Goal: Task Accomplishment & Management: Complete application form

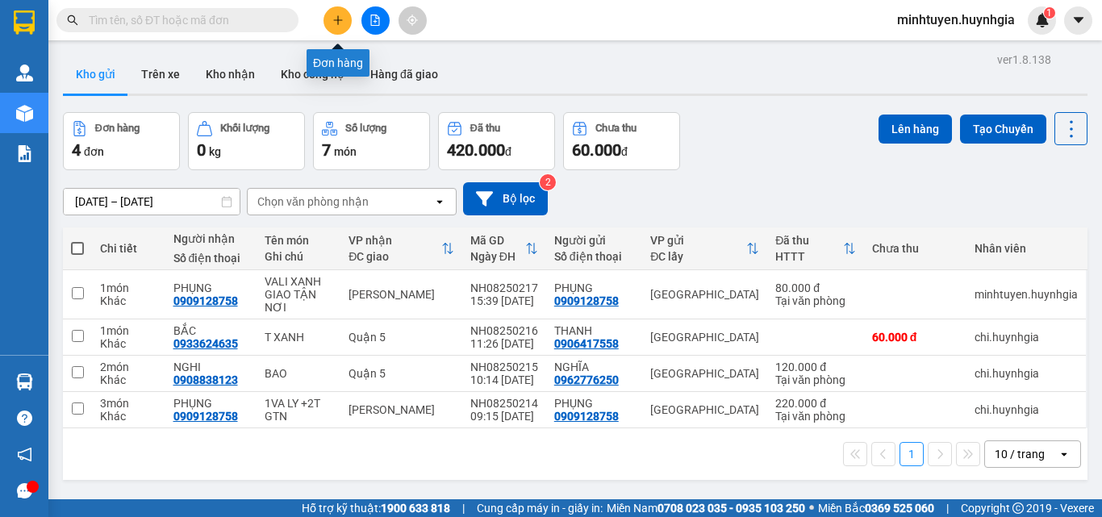
click at [336, 26] on button at bounding box center [338, 20] width 28 height 28
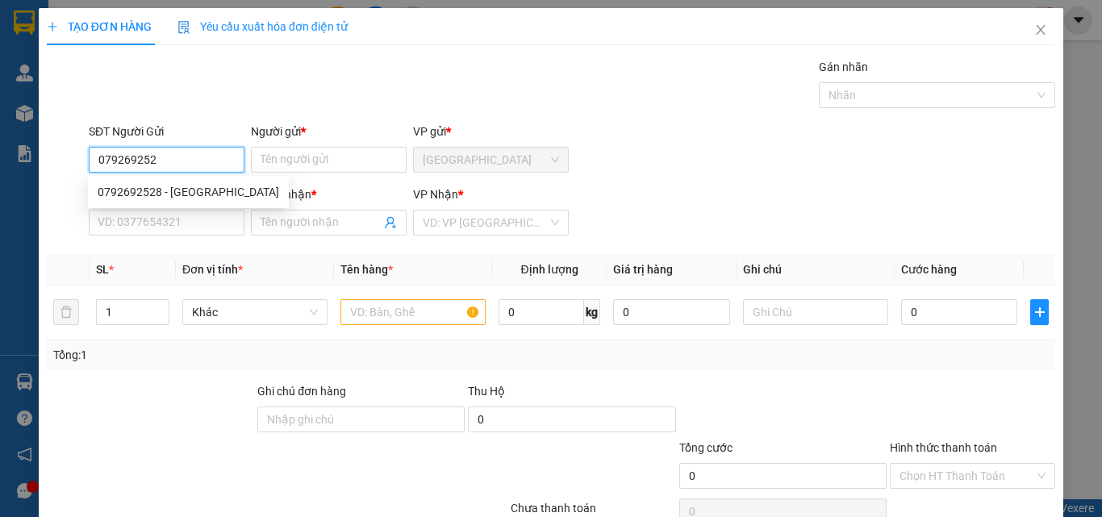
type input "0792692528"
click at [186, 185] on div "0792692528 - [GEOGRAPHIC_DATA]" at bounding box center [189, 192] width 182 height 18
type input "Trang NH"
type input "0867859993"
type input "duy"
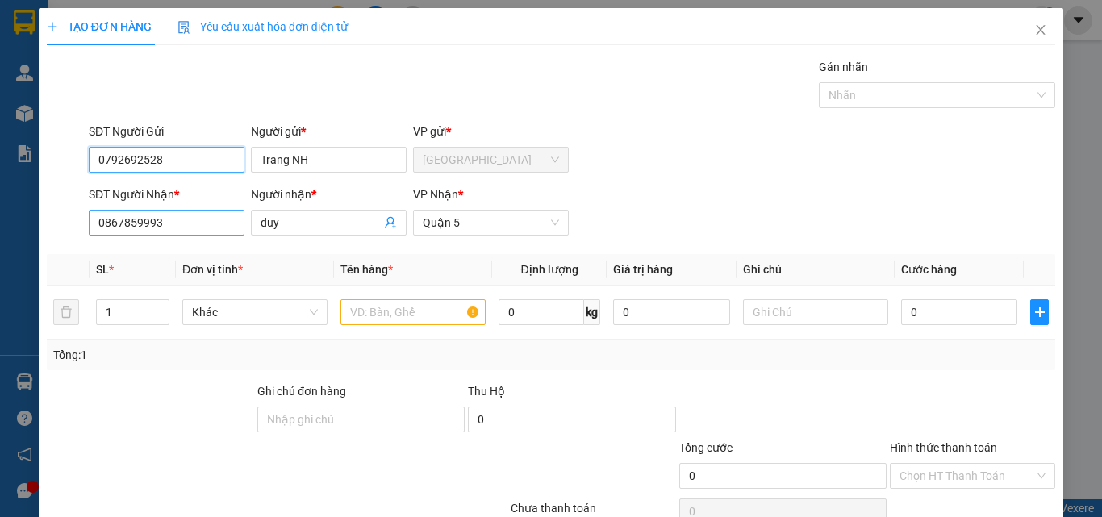
type input "0792692528"
click at [203, 227] on input "0867859993" at bounding box center [167, 223] width 156 height 26
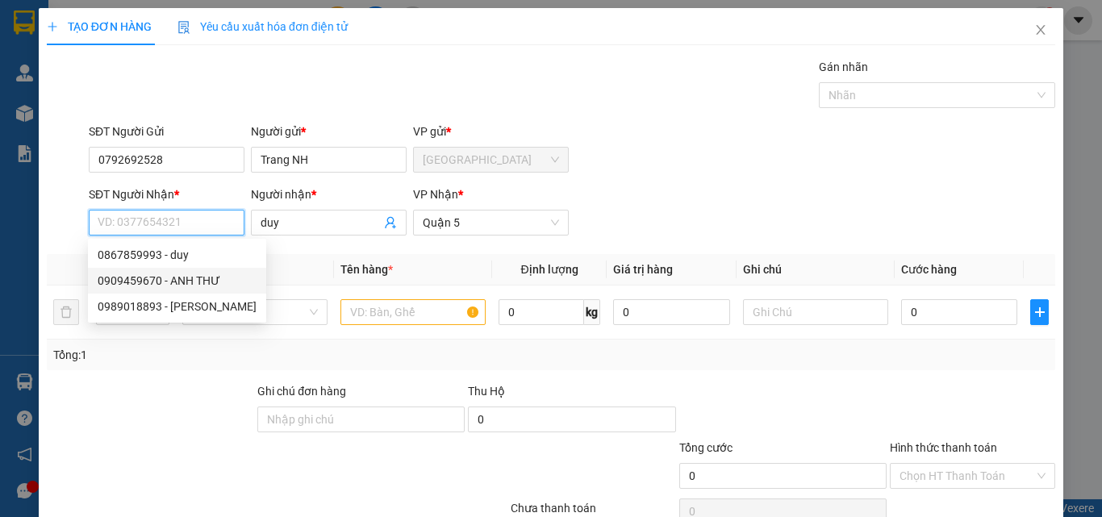
click at [184, 280] on div "0909459670 - ANH THƯ" at bounding box center [177, 281] width 159 height 18
type input "0909459670"
type input "ANH THƯ"
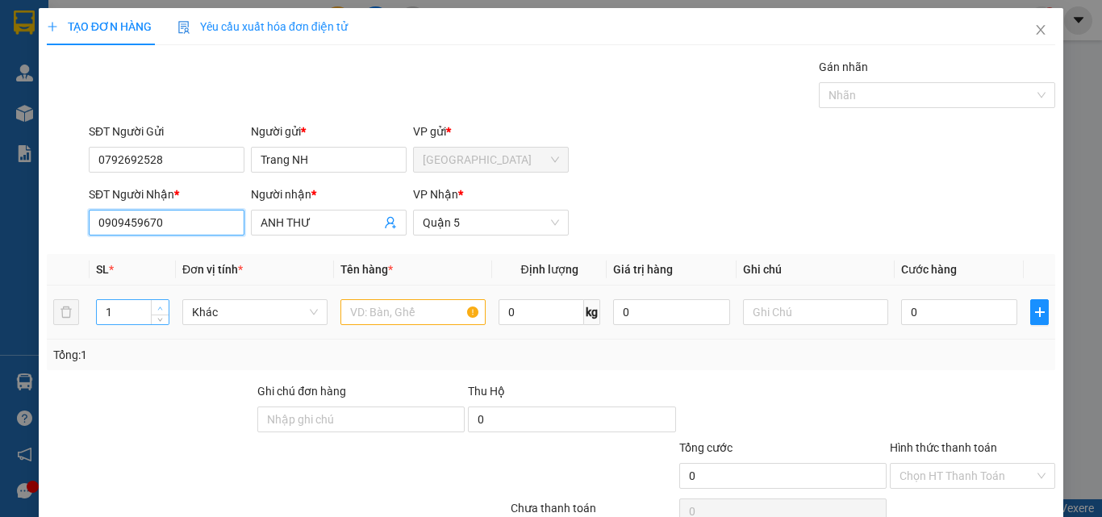
type input "0909459670"
type input "2"
click at [157, 307] on icon "up" at bounding box center [160, 309] width 6 height 6
click at [403, 314] on input "text" at bounding box center [413, 312] width 145 height 26
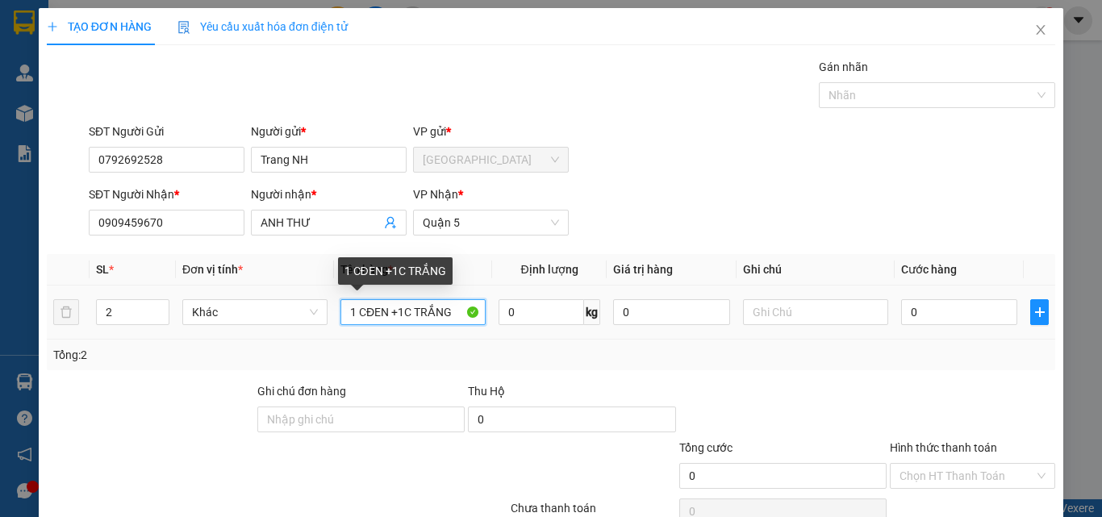
click at [412, 307] on input "1 CĐEN +1C TRẮNG" at bounding box center [413, 312] width 145 height 26
type input "1 CĐEN +1CTRẮNG"
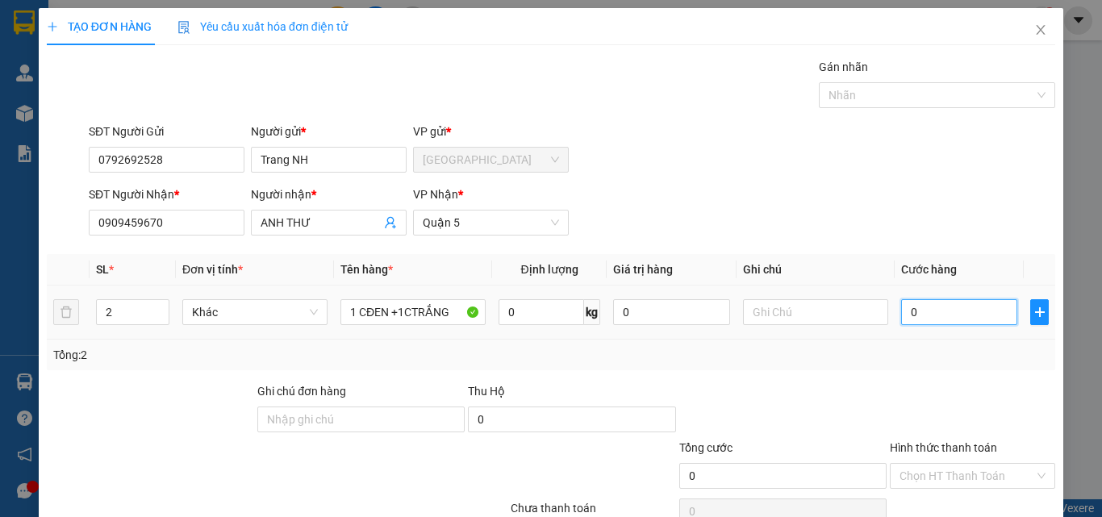
click at [914, 312] on input "0" at bounding box center [960, 312] width 116 height 26
type input "6"
type input "60"
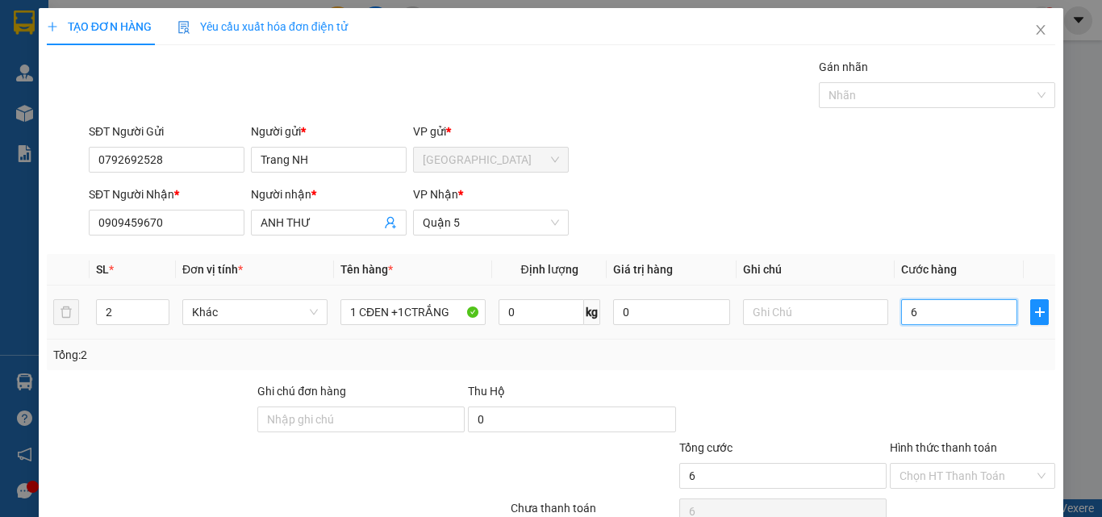
type input "60"
type input "600"
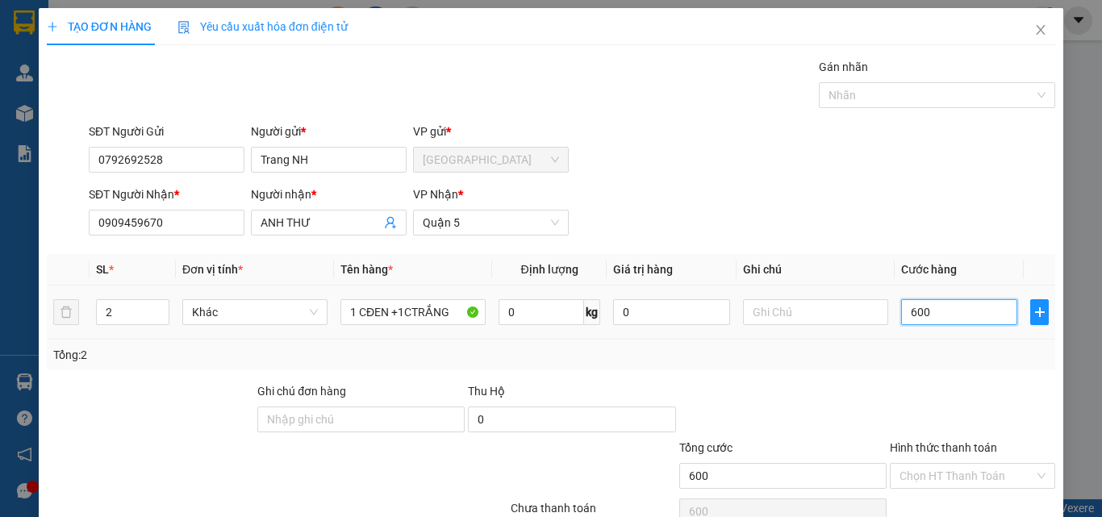
type input "6.000"
type input "60.000"
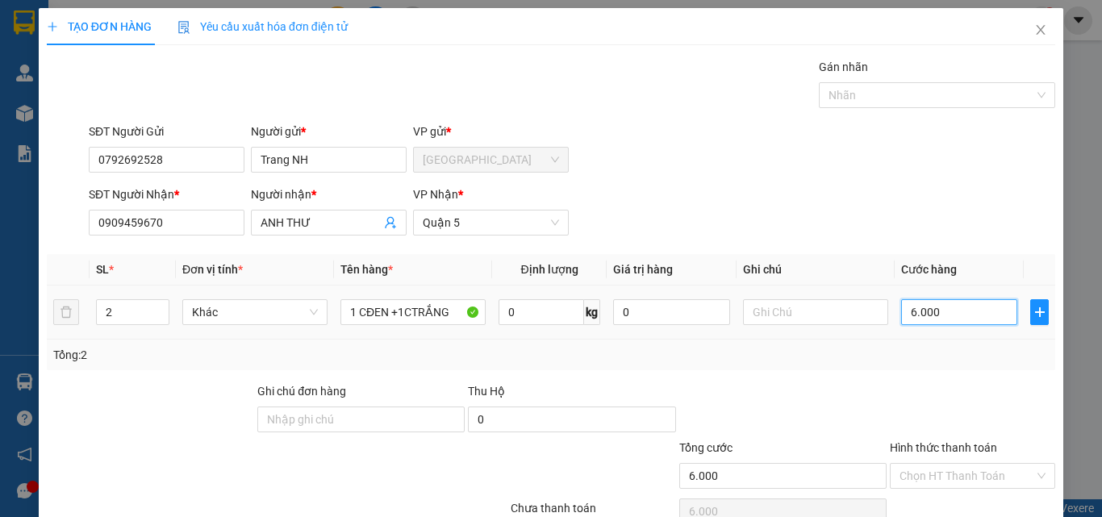
type input "60.000"
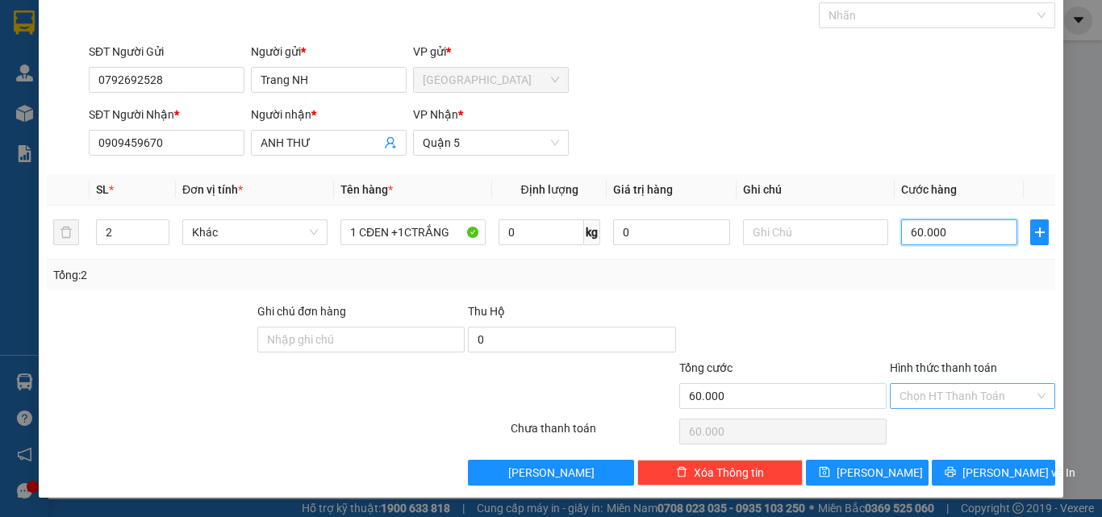
type input "60.000"
click at [938, 391] on input "Hình thức thanh toán" at bounding box center [967, 396] width 135 height 24
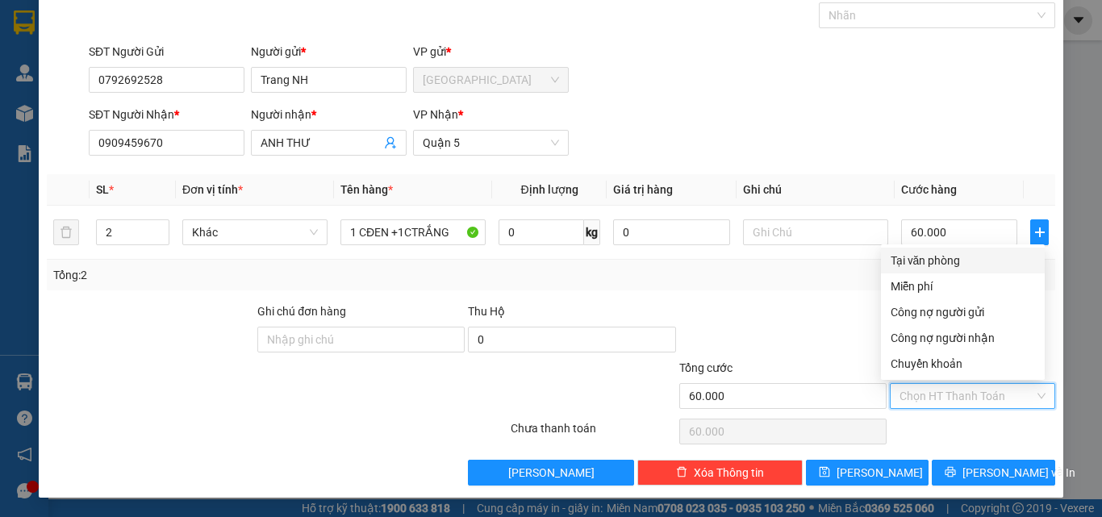
click at [981, 261] on div "Tại văn phòng" at bounding box center [963, 261] width 144 height 18
type input "0"
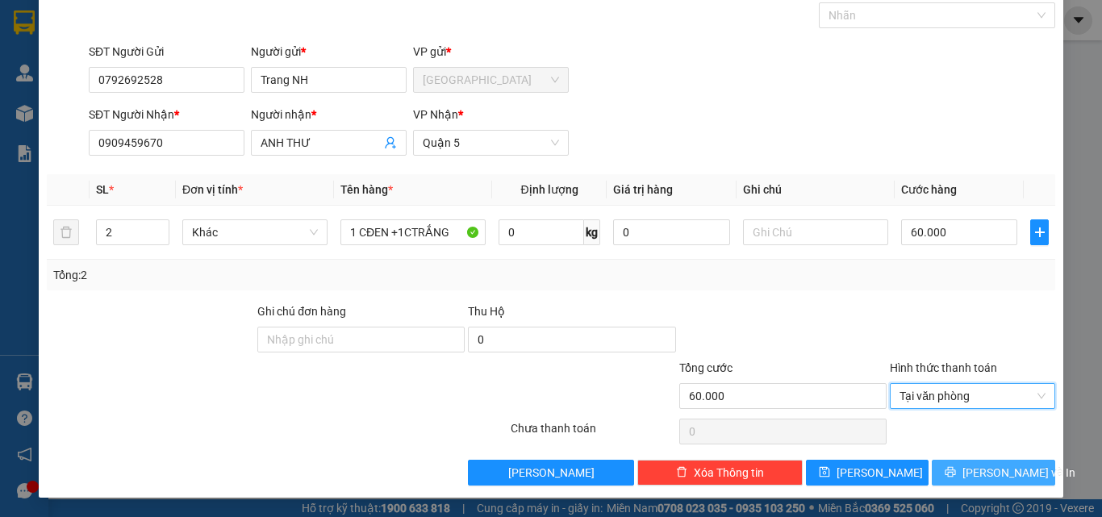
click at [956, 467] on icon "printer" at bounding box center [951, 472] width 10 height 10
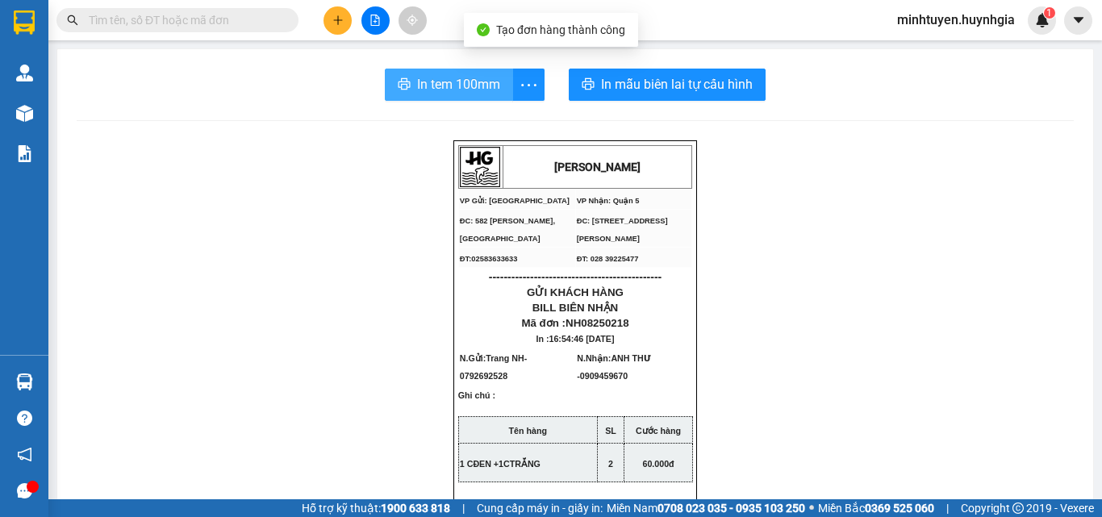
click at [447, 83] on span "In tem 100mm" at bounding box center [458, 84] width 83 height 20
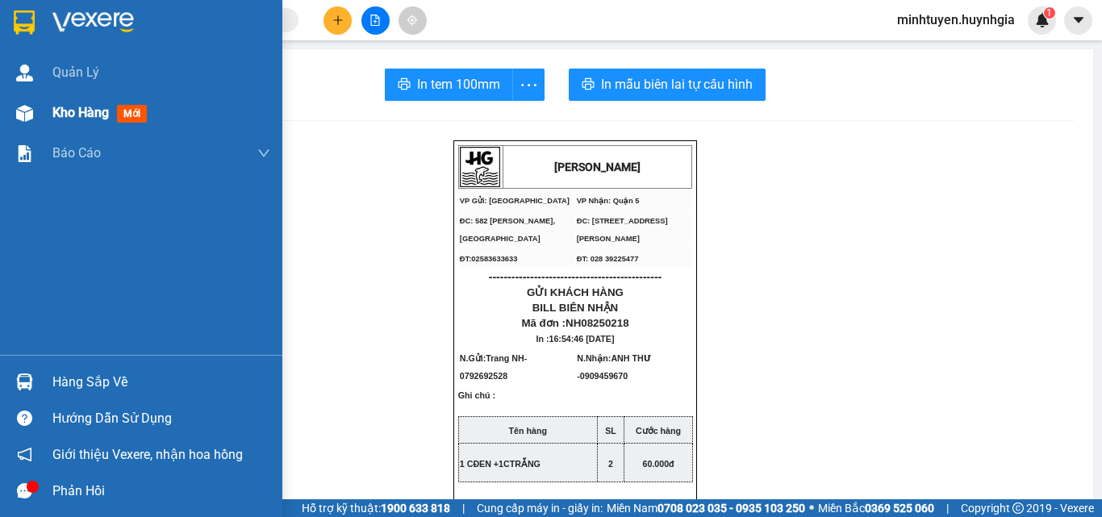
click at [56, 115] on span "Kho hàng" at bounding box center [80, 112] width 56 height 15
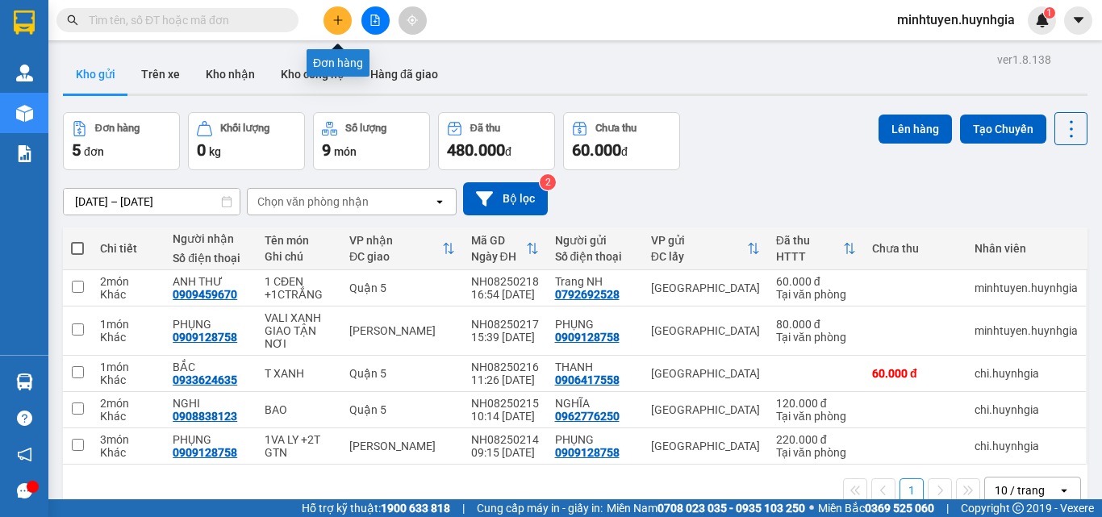
click at [337, 20] on icon "plus" at bounding box center [337, 19] width 9 height 1
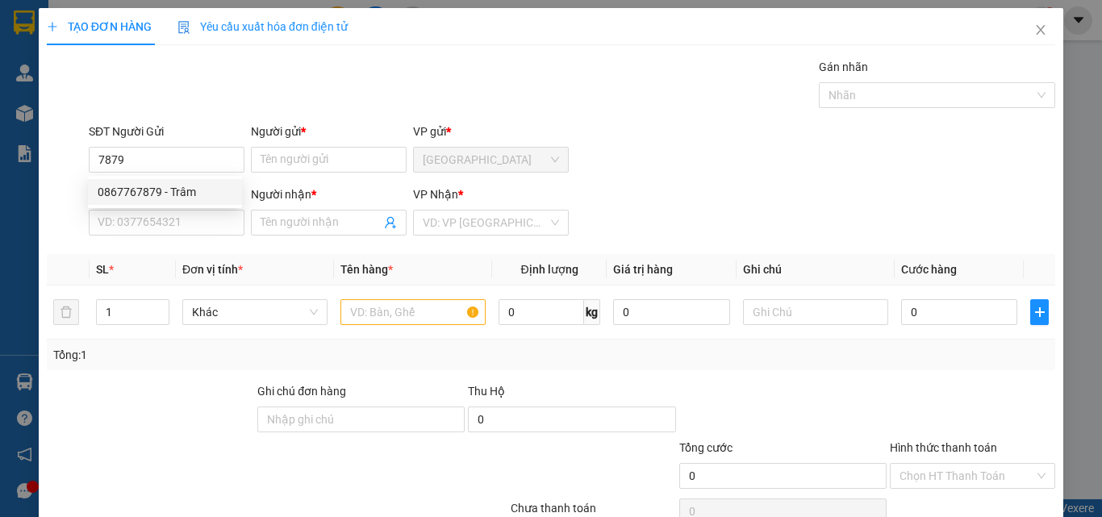
click at [190, 177] on div "0867767879 0867767879 - Trâm" at bounding box center [165, 192] width 154 height 32
click at [175, 181] on form "SĐT Người Gửi 7879 Người gửi * Tên người gửi VP gửi * [GEOGRAPHIC_DATA][PERSON_…" at bounding box center [551, 182] width 1009 height 119
click at [191, 160] on input "7879" at bounding box center [167, 160] width 156 height 26
click at [162, 195] on div "0867767879 - Trâm" at bounding box center [165, 192] width 135 height 18
type input "0867767879"
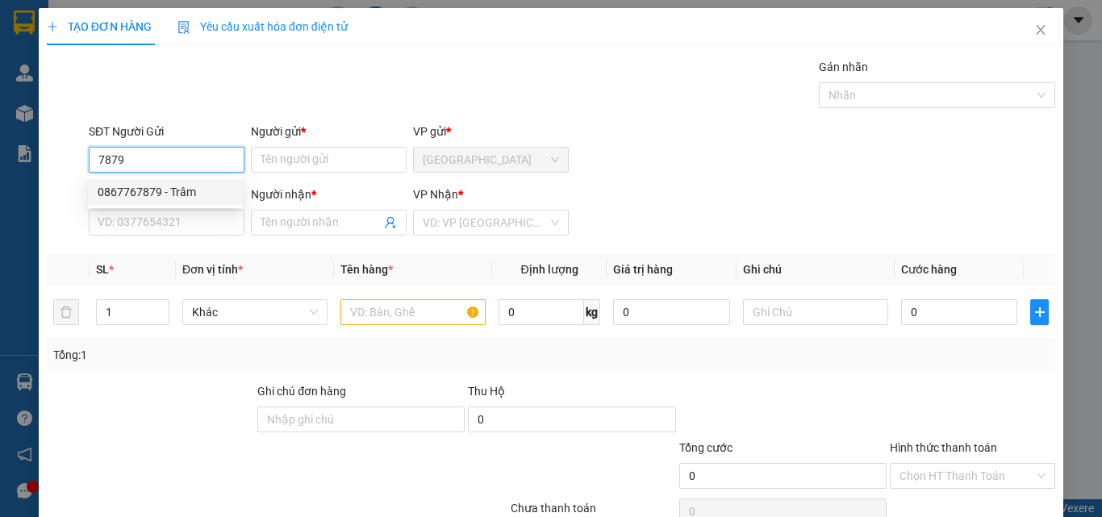
type input "Trâm"
type input "0708514951"
type input "Việt"
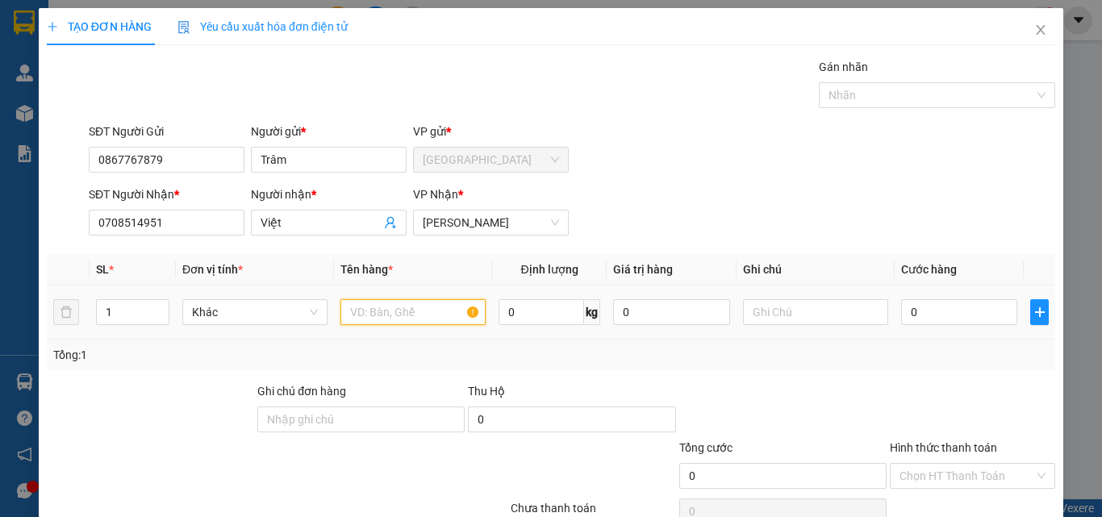
click at [360, 305] on input "text" at bounding box center [413, 312] width 145 height 26
type input "[GEOGRAPHIC_DATA]"
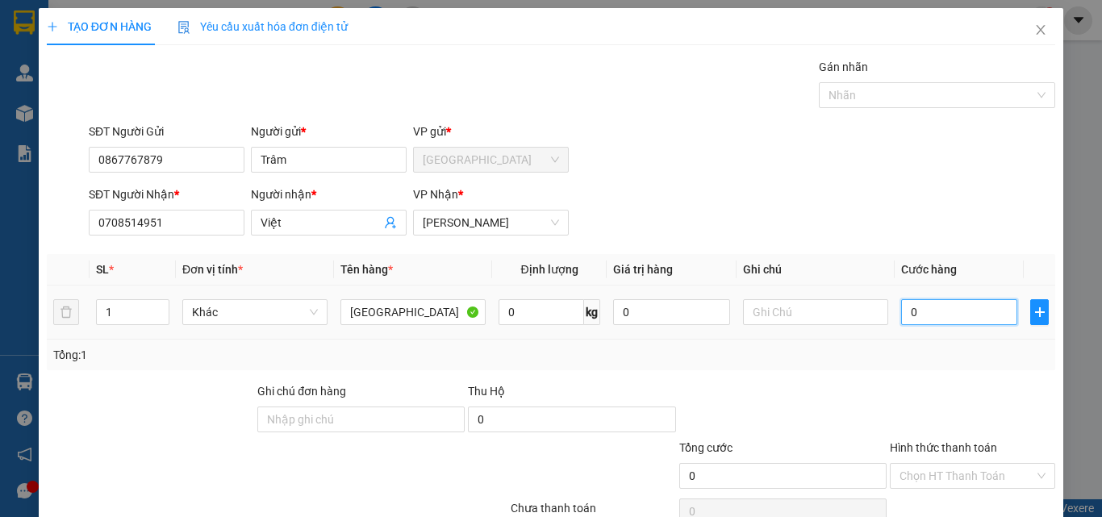
click at [949, 314] on input "0" at bounding box center [960, 312] width 116 height 26
type input "3"
type input "30"
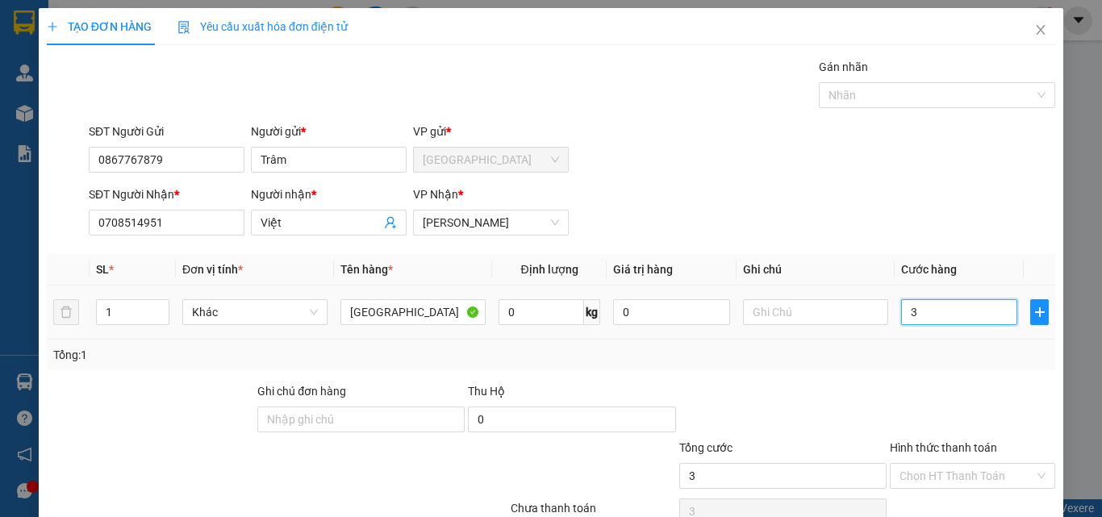
type input "30"
type input "300"
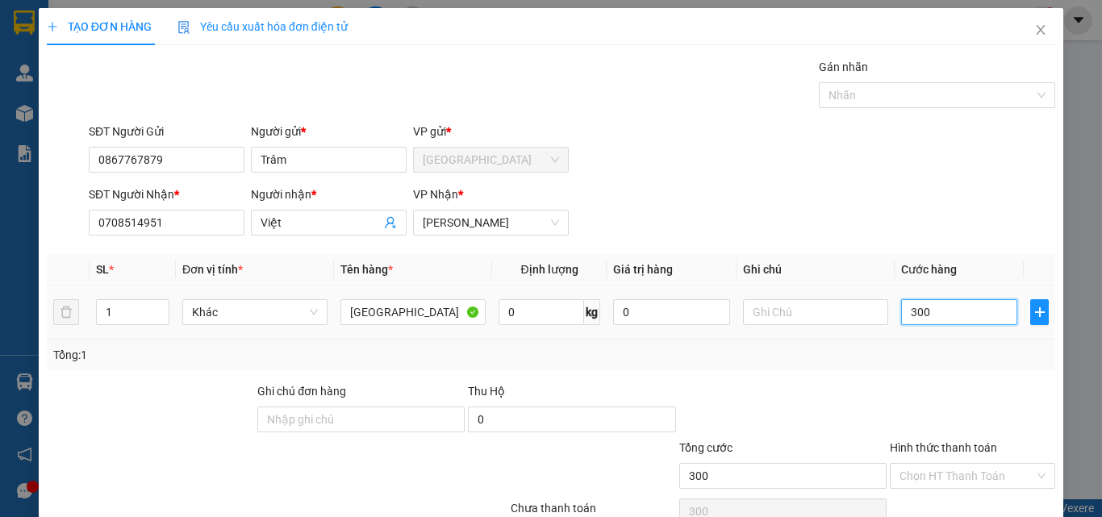
type input "3.000"
type input "30.000"
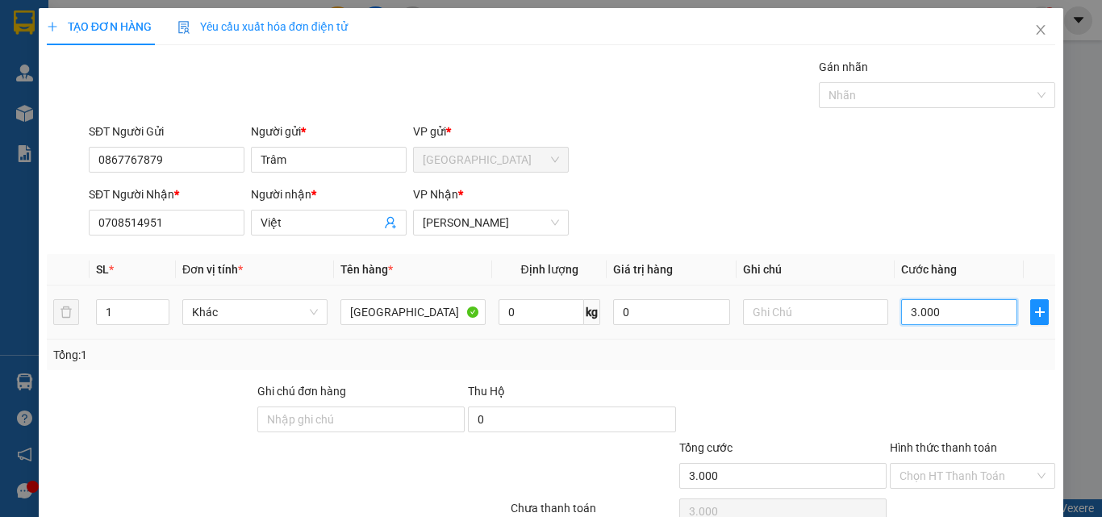
type input "30.000"
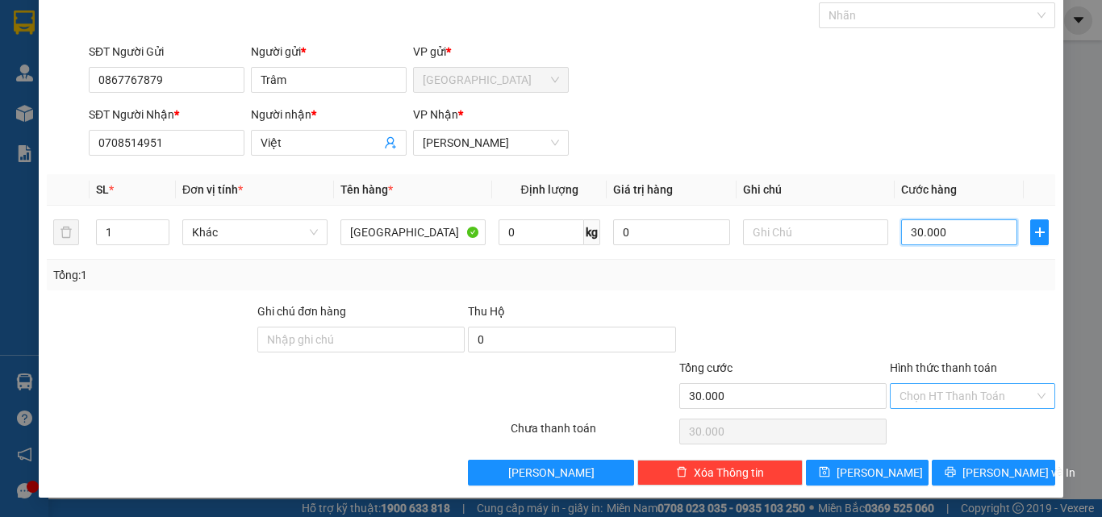
type input "30.000"
click at [969, 404] on input "Hình thức thanh toán" at bounding box center [967, 396] width 135 height 24
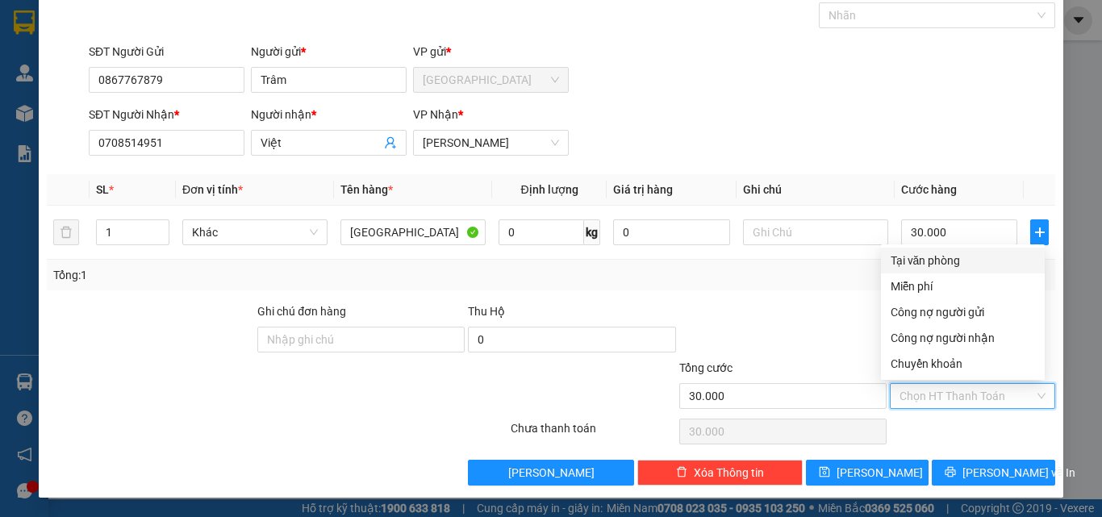
click at [905, 252] on div "Tại văn phòng" at bounding box center [963, 261] width 144 height 18
type input "0"
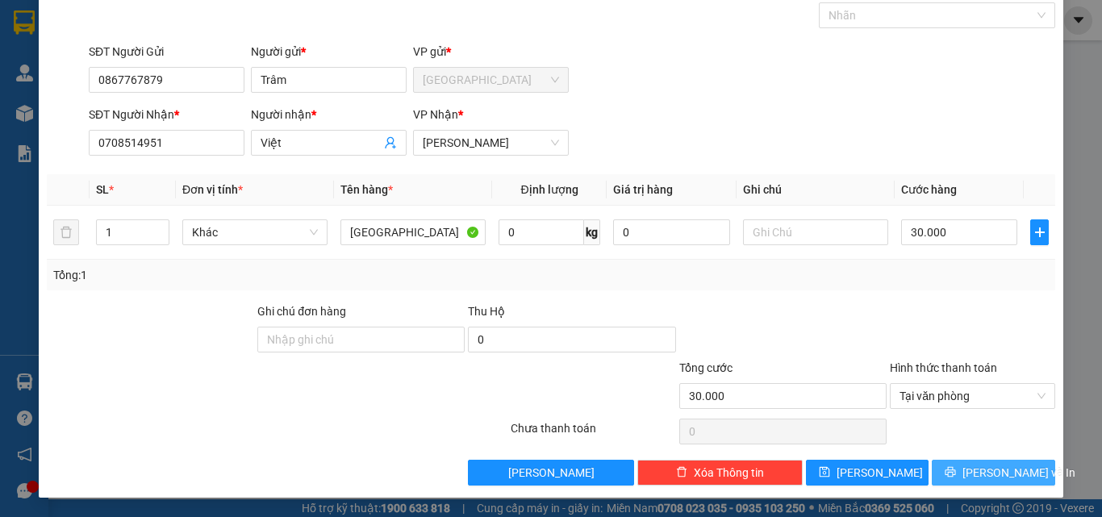
click at [971, 465] on span "[PERSON_NAME] và In" at bounding box center [1019, 473] width 113 height 18
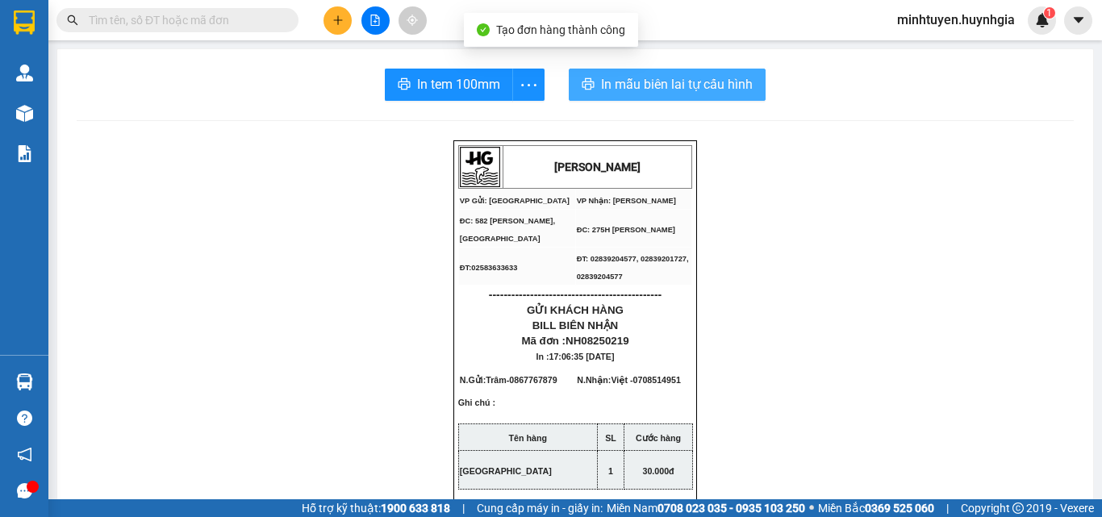
click at [615, 81] on span "In mẫu biên lai tự cấu hình" at bounding box center [677, 84] width 152 height 20
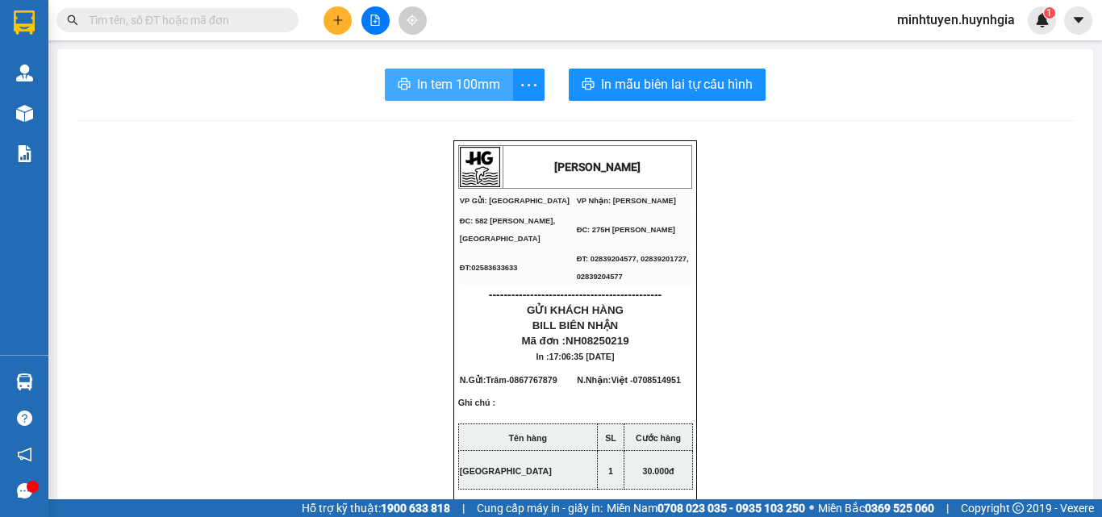
click at [445, 86] on span "In tem 100mm" at bounding box center [458, 84] width 83 height 20
click at [446, 85] on span "In tem 100mm" at bounding box center [458, 84] width 83 height 20
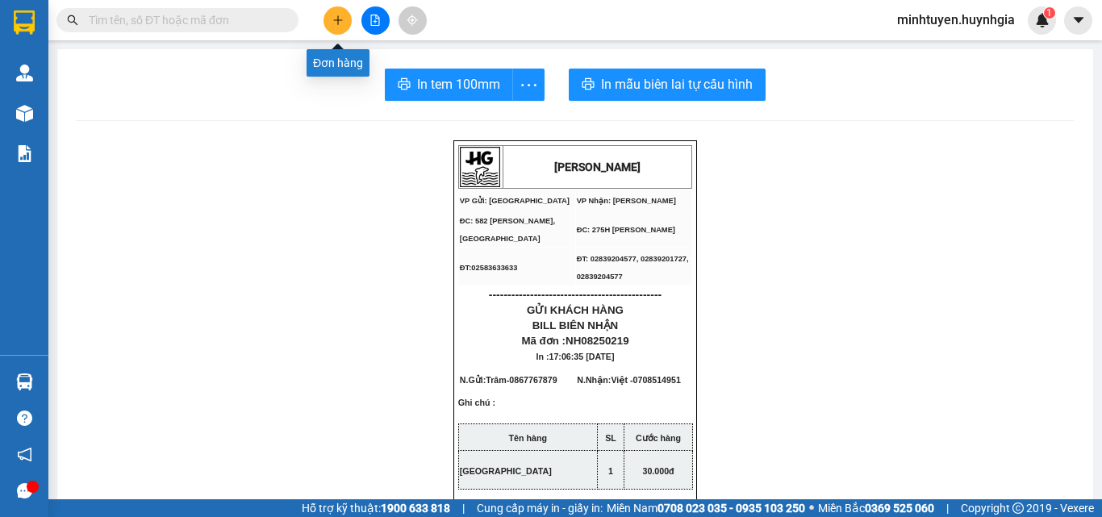
click at [333, 19] on icon "plus" at bounding box center [338, 20] width 11 height 11
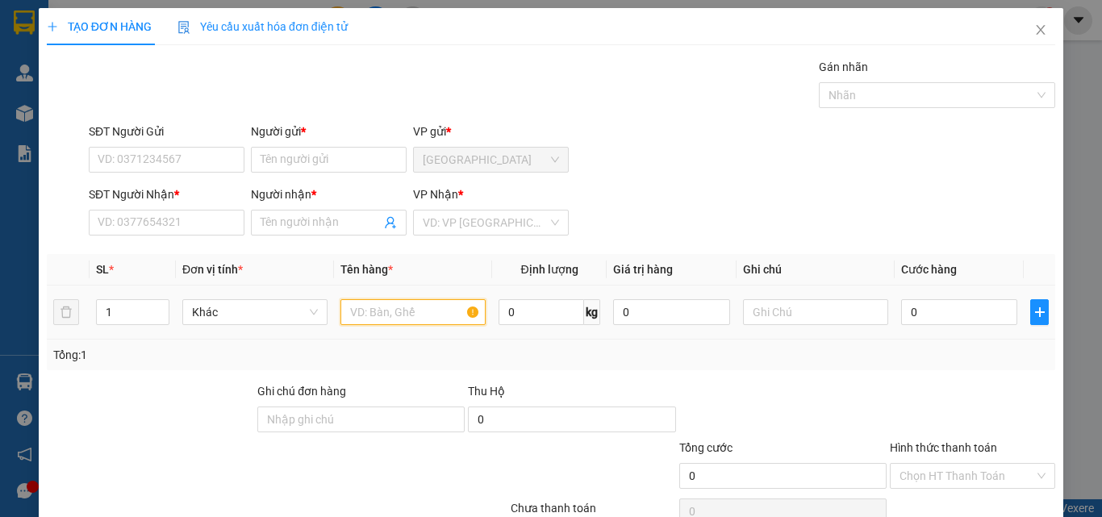
click at [387, 308] on input "text" at bounding box center [413, 312] width 145 height 26
type input "[GEOGRAPHIC_DATA]"
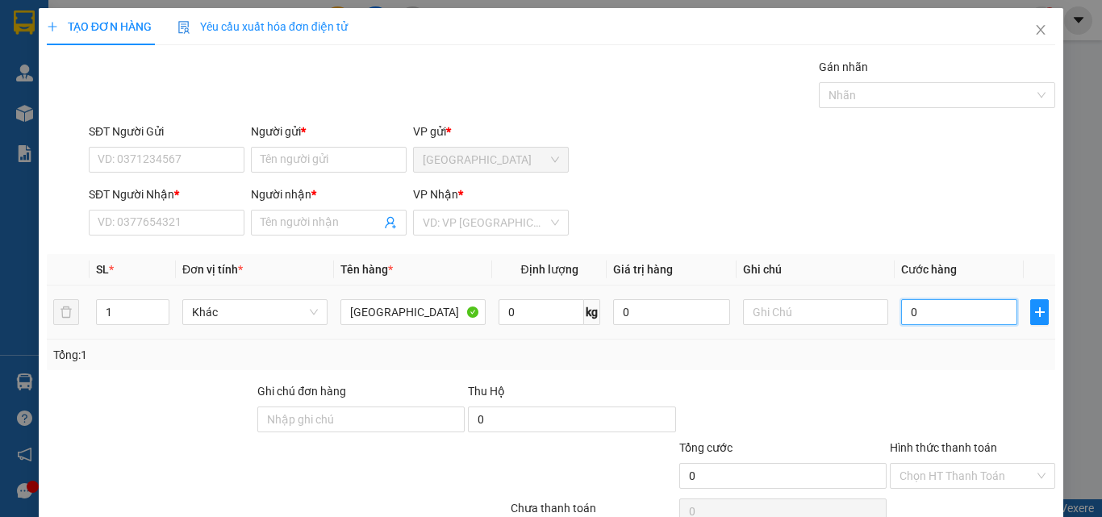
click at [918, 309] on input "0" at bounding box center [960, 312] width 116 height 26
click at [902, 312] on input "00" at bounding box center [960, 312] width 116 height 26
click at [924, 315] on input "00" at bounding box center [960, 312] width 116 height 26
type input "07"
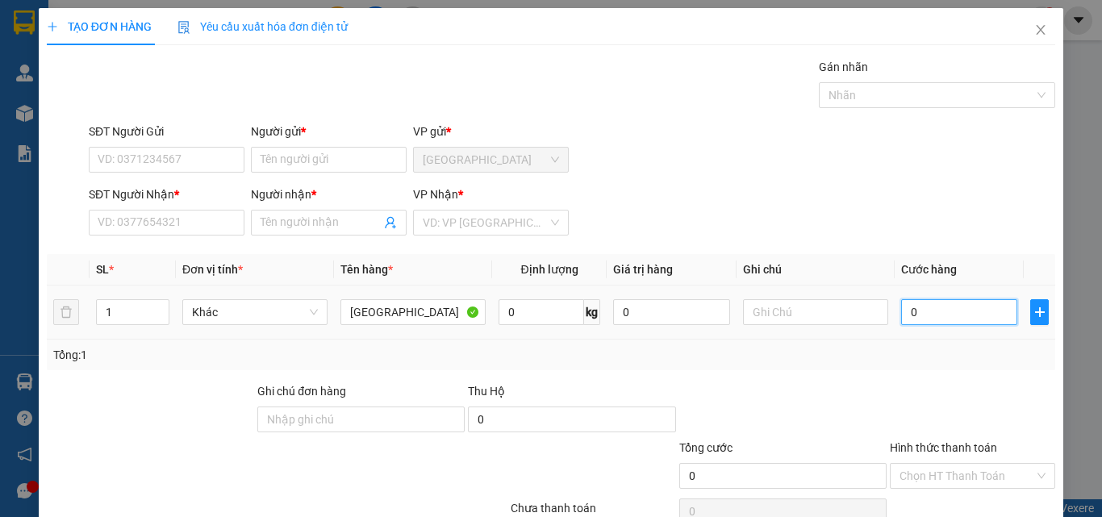
type input "7"
click at [924, 315] on input "07" at bounding box center [960, 312] width 116 height 26
type input "0"
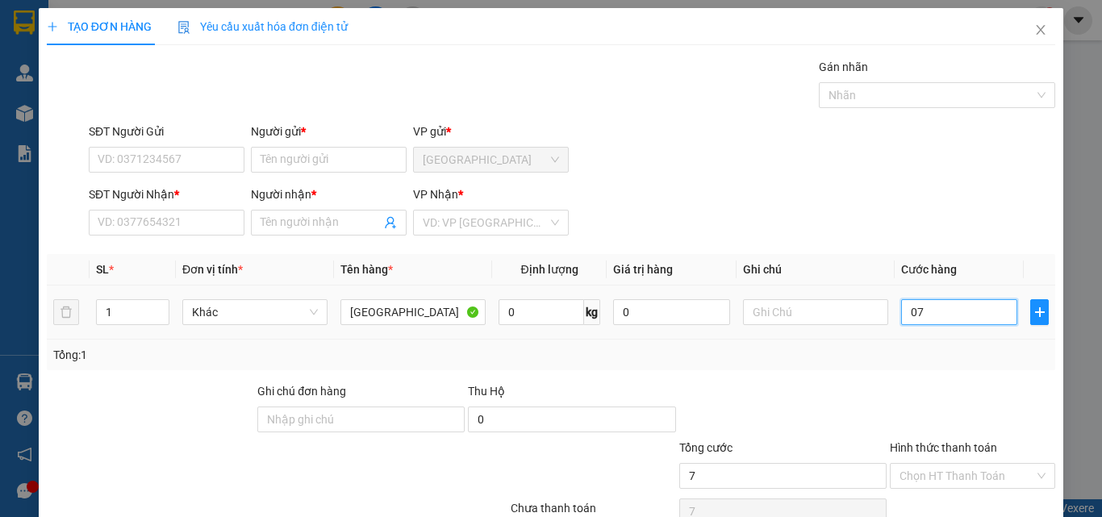
type input "0"
click at [924, 315] on input "0" at bounding box center [960, 312] width 116 height 26
type input "4"
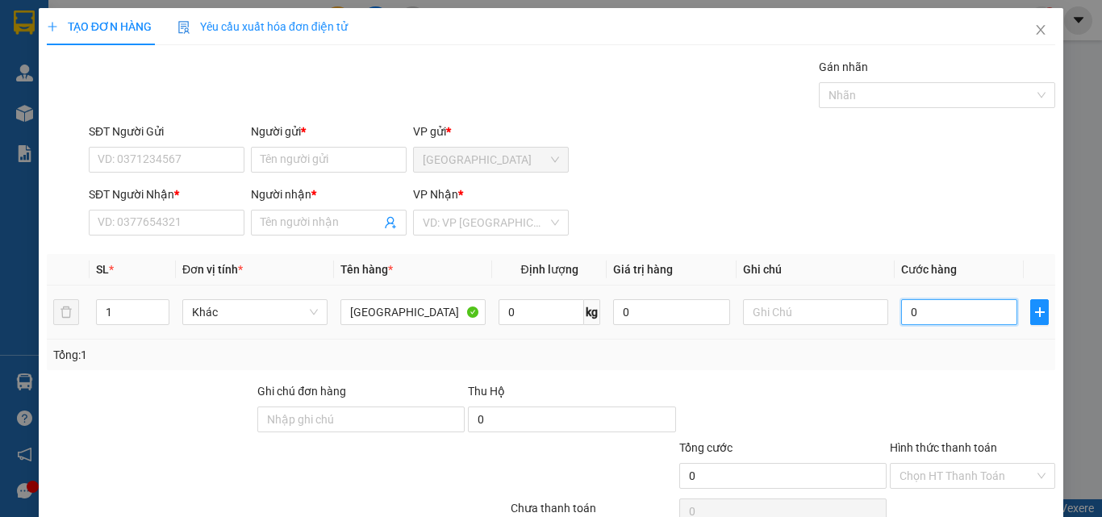
type input "4"
type input "40"
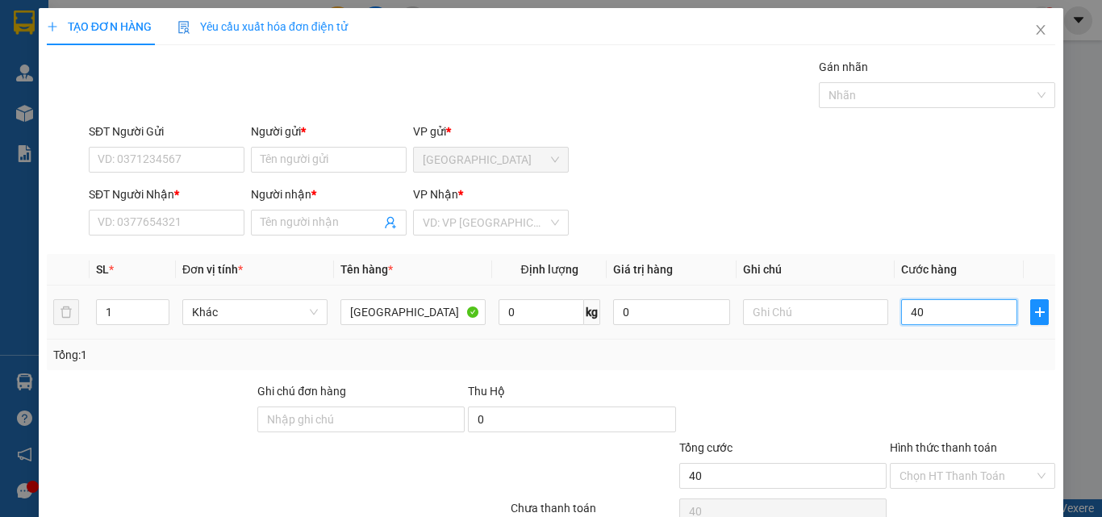
type input "400"
type input "4.000"
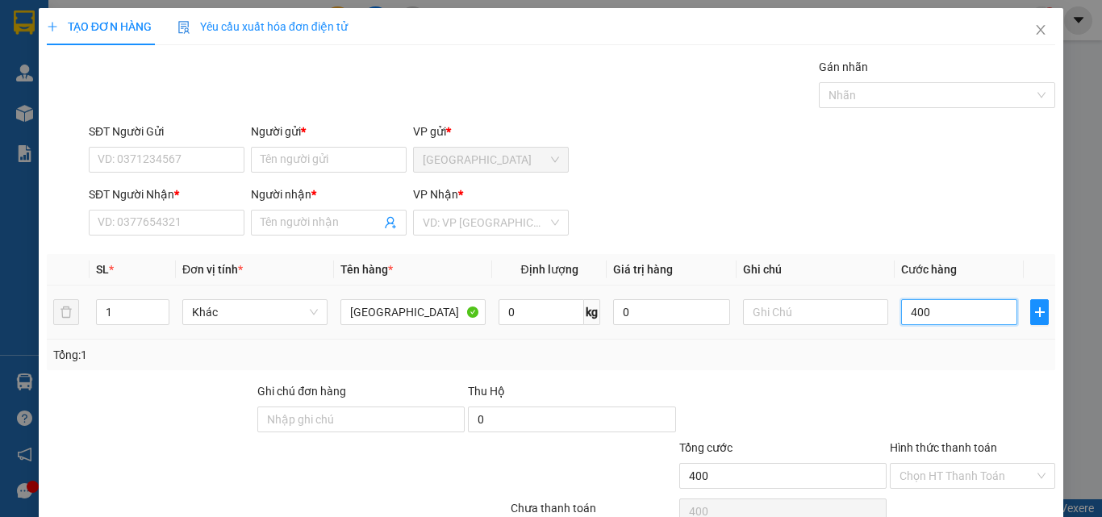
type input "4.000"
type input "40.000"
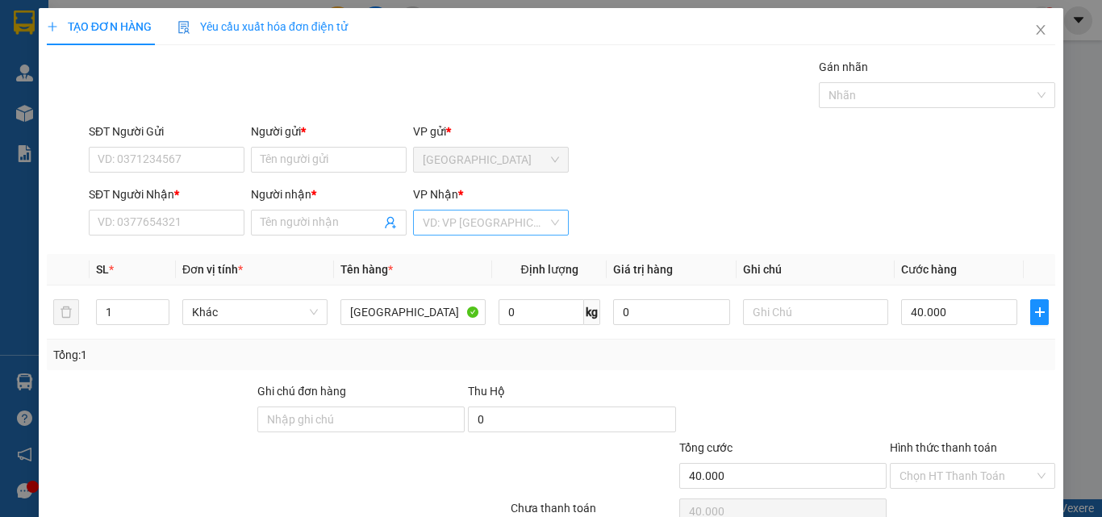
click at [479, 228] on input "search" at bounding box center [485, 223] width 125 height 24
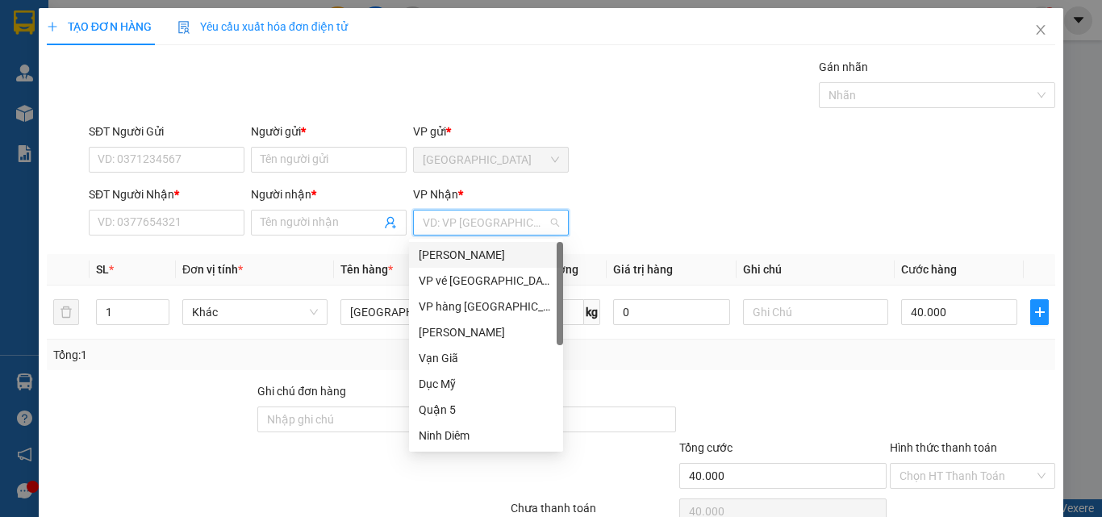
drag, startPoint x: 479, startPoint y: 253, endPoint x: 216, endPoint y: 140, distance: 285.6
click at [477, 253] on div "[PERSON_NAME]" at bounding box center [486, 255] width 135 height 18
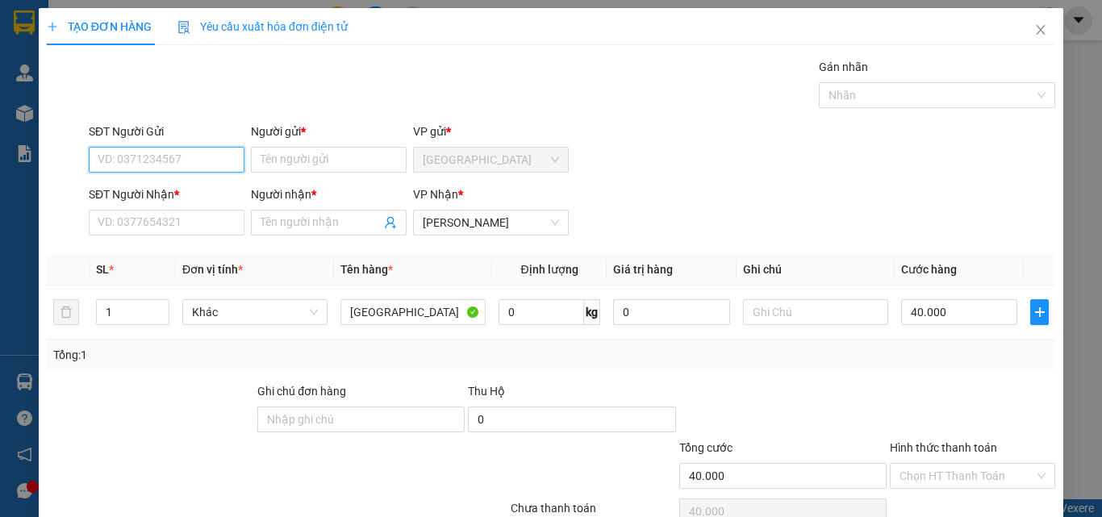
click at [143, 151] on input "SĐT Người Gửi" at bounding box center [167, 160] width 156 height 26
click at [200, 161] on input "0983066429" at bounding box center [167, 160] width 156 height 26
type input "0983066424"
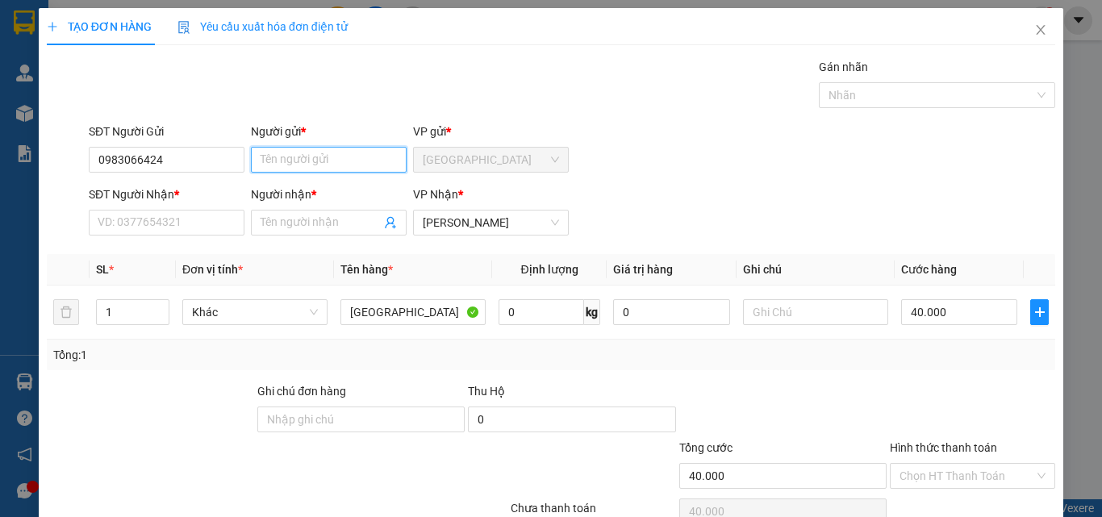
click at [315, 164] on input "Người gửi *" at bounding box center [329, 160] width 156 height 26
type input "VINH"
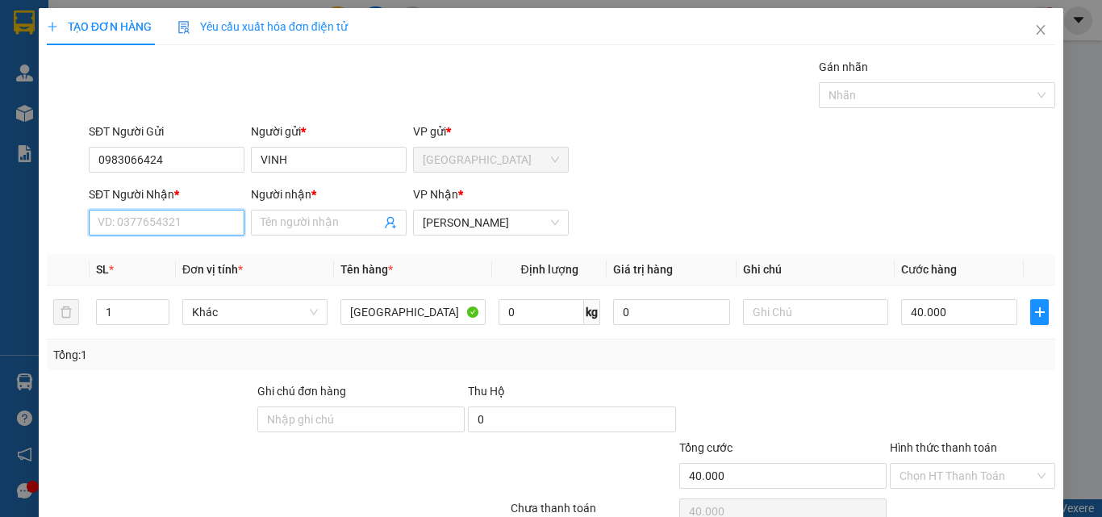
click at [149, 222] on input "SĐT Người Nhận *" at bounding box center [167, 223] width 156 height 26
type input "0385475905"
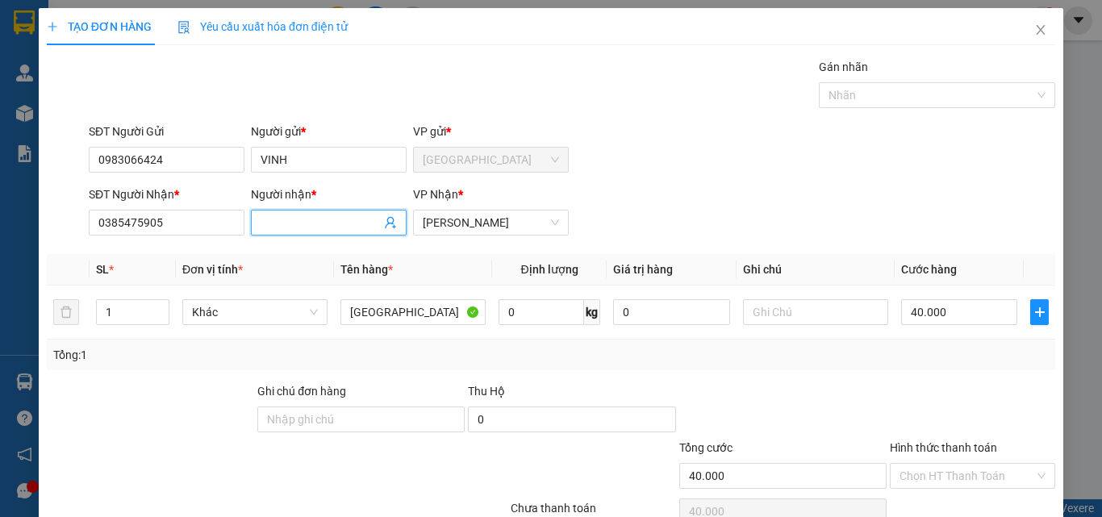
click at [303, 224] on input "Người nhận *" at bounding box center [321, 223] width 120 height 18
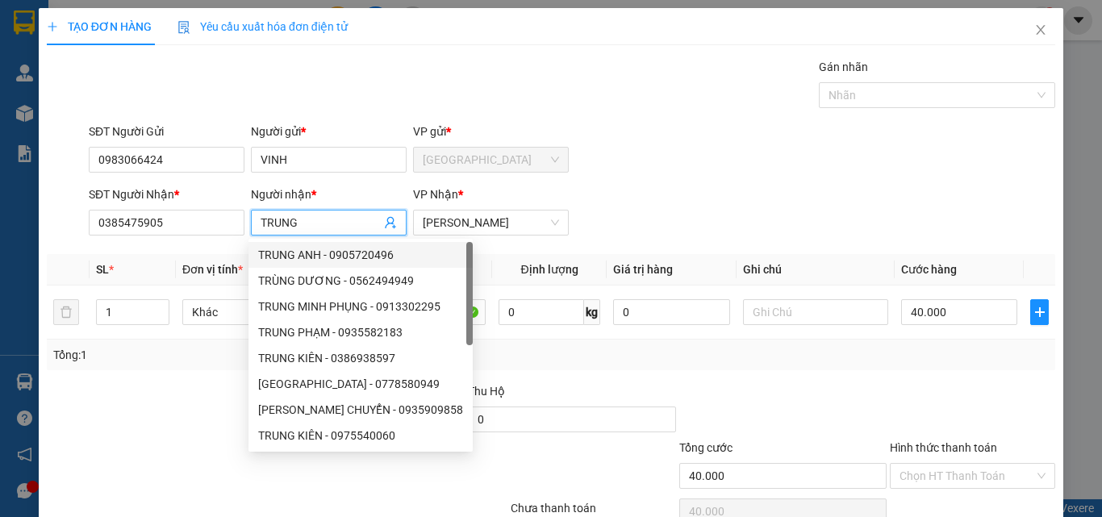
type input "TRUNG"
click at [829, 377] on div "Transit Pickup Surcharge Ids Transit Deliver Surcharge Ids Transit Deliver Surc…" at bounding box center [551, 312] width 1009 height 508
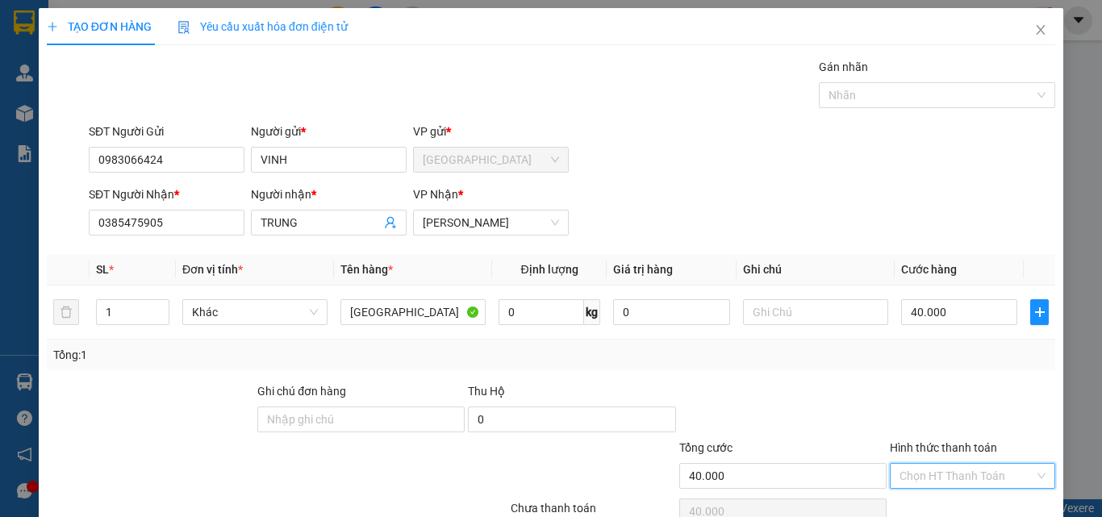
click at [936, 464] on input "Hình thức thanh toán" at bounding box center [967, 476] width 135 height 24
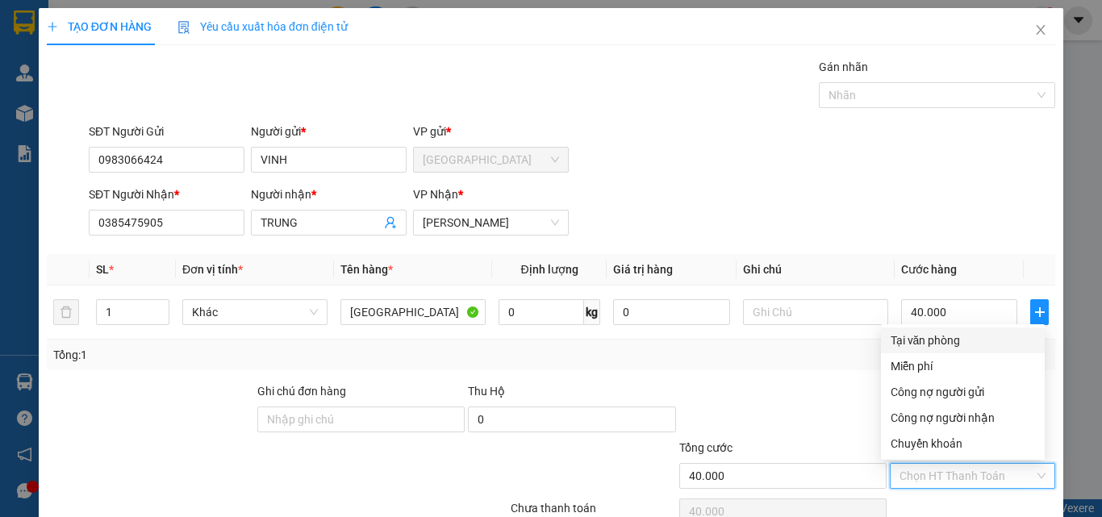
click at [903, 333] on div "Tại văn phòng" at bounding box center [963, 341] width 144 height 18
type input "0"
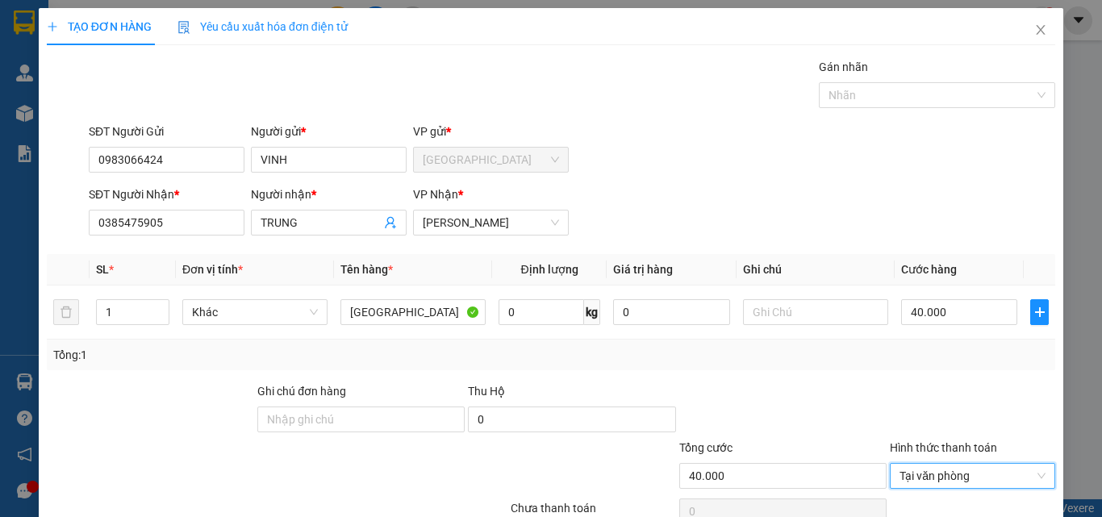
scroll to position [80, 0]
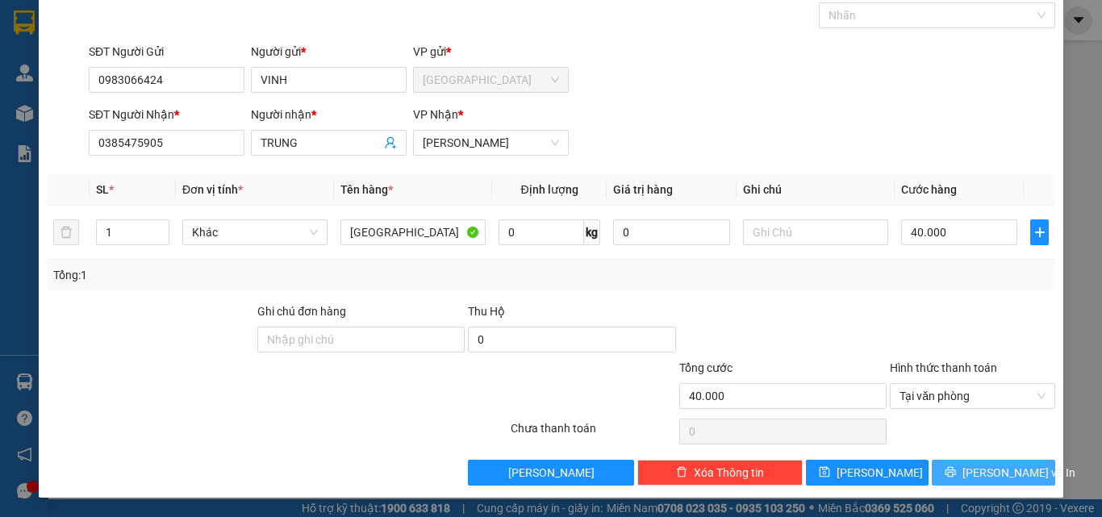
click at [968, 475] on button "[PERSON_NAME] và In" at bounding box center [993, 473] width 123 height 26
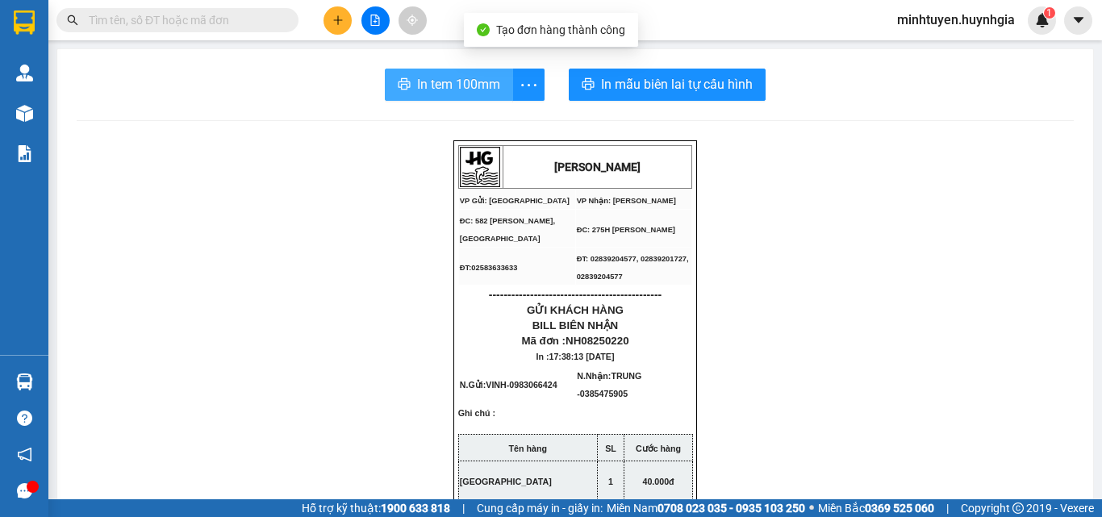
click at [426, 85] on span "In tem 100mm" at bounding box center [458, 84] width 83 height 20
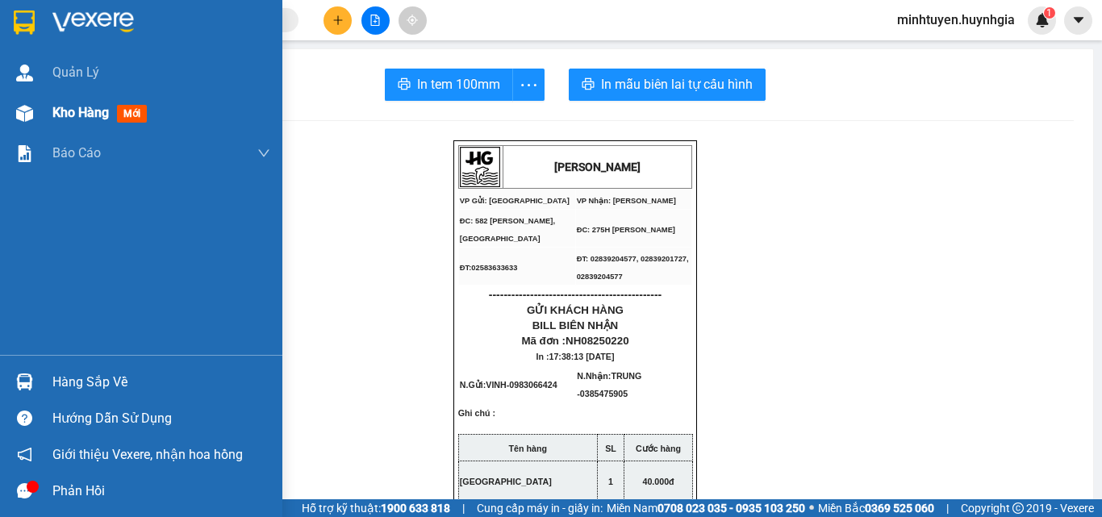
click at [95, 107] on span "Kho hàng" at bounding box center [80, 112] width 56 height 15
